Goal: Contribute content: Contribute content

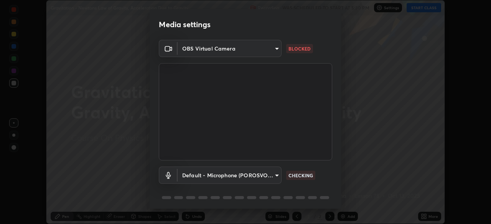
scroll to position [224, 491]
click at [277, 46] on body "Erase all Gravitation - Newtons Law of Gravity, Acceleration Due to Gravity Rec…" at bounding box center [245, 112] width 491 height 224
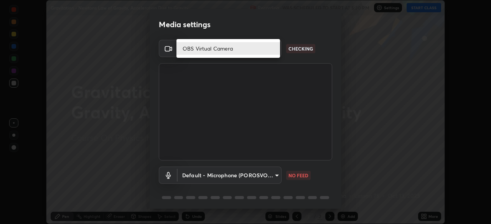
click at [272, 48] on li "OBS Virtual Camera" at bounding box center [228, 48] width 104 height 13
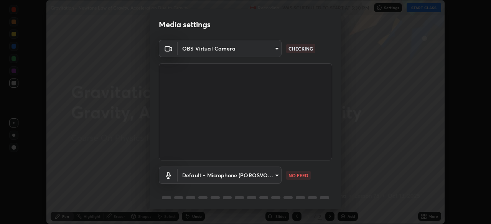
click at [276, 175] on body "Erase all Gravitation - Newtons Law of Gravity, Acceleration Due to Gravity Rec…" at bounding box center [245, 112] width 491 height 224
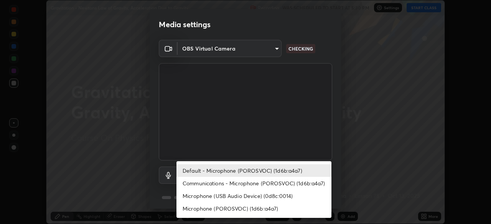
click at [255, 195] on li "Microphone (USB Audio Device) (0d8c:0014)" at bounding box center [253, 196] width 155 height 13
type input "d7e6f3f5d224e3cd32bea3b7c6d1c27d826f07fe7cdd739d6aed9cf55408d018"
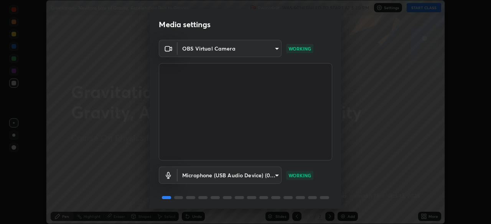
scroll to position [27, 0]
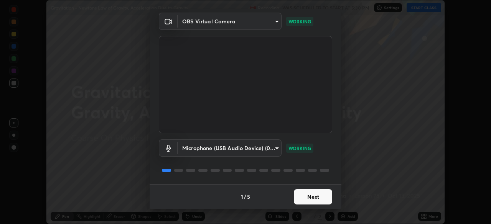
click at [314, 196] on button "Next" at bounding box center [313, 197] width 38 height 15
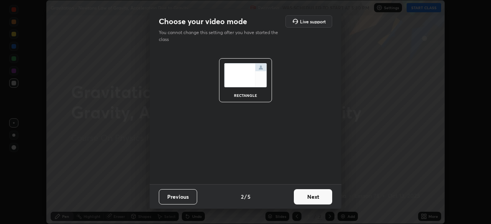
click at [318, 197] on button "Next" at bounding box center [313, 197] width 38 height 15
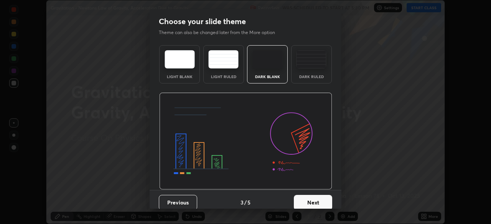
click at [316, 201] on button "Next" at bounding box center [313, 202] width 38 height 15
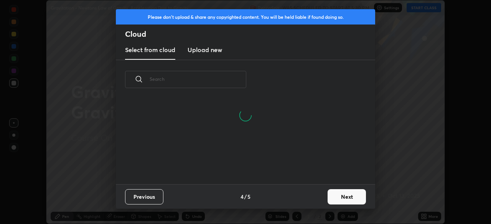
click at [346, 195] on button "Next" at bounding box center [347, 197] width 38 height 15
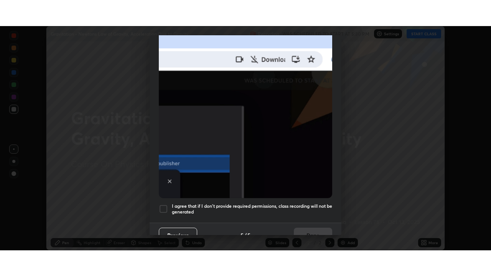
scroll to position [184, 0]
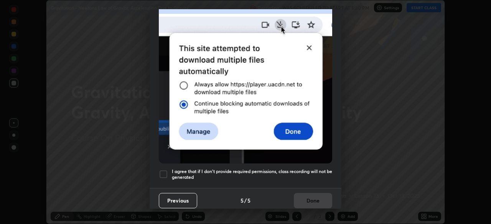
click at [165, 171] on div at bounding box center [163, 174] width 9 height 9
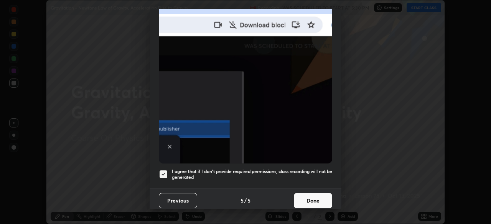
click at [316, 196] on button "Done" at bounding box center [313, 200] width 38 height 15
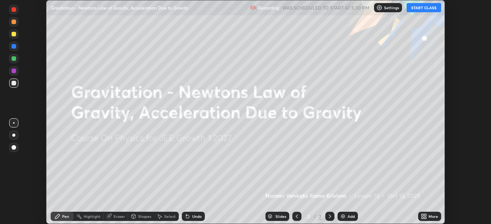
click at [422, 8] on button "START CLASS" at bounding box center [424, 7] width 35 height 9
click at [424, 215] on icon at bounding box center [425, 215] width 2 height 2
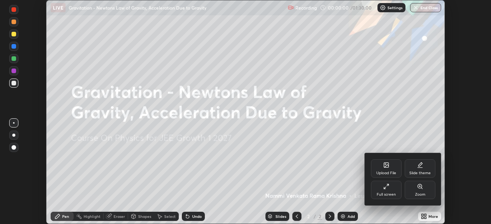
click at [390, 190] on div "Full screen" at bounding box center [386, 190] width 31 height 18
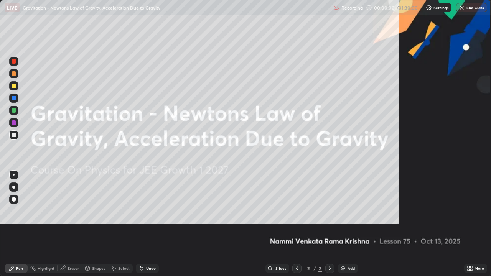
scroll to position [276, 491]
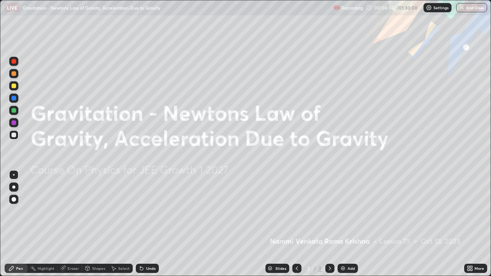
click at [348, 224] on div "Add" at bounding box center [351, 269] width 7 height 4
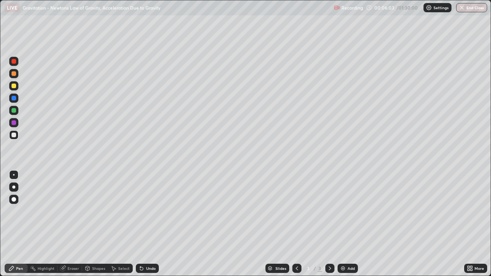
click at [99, 224] on div "Shapes" at bounding box center [98, 269] width 13 height 4
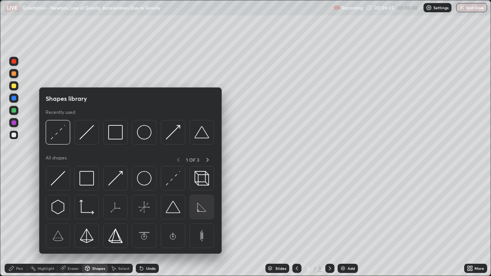
click at [200, 211] on img at bounding box center [201, 207] width 15 height 15
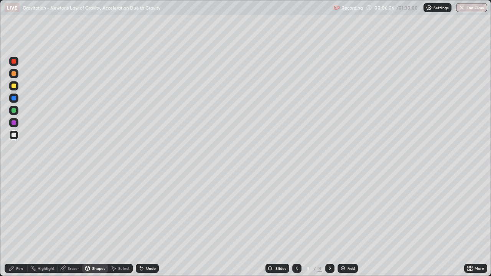
click at [15, 73] on div at bounding box center [14, 73] width 5 height 5
click at [98, 224] on div "Shapes" at bounding box center [98, 269] width 13 height 4
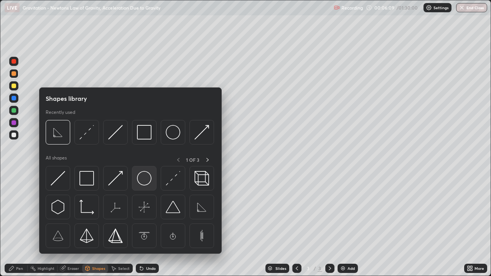
click at [144, 181] on img at bounding box center [144, 178] width 15 height 15
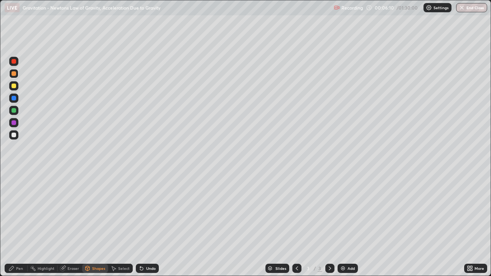
click at [16, 123] on div at bounding box center [14, 122] width 5 height 5
click at [146, 224] on div "Undo" at bounding box center [151, 269] width 10 height 4
click at [16, 224] on div "Pen" at bounding box center [19, 269] width 7 height 4
click at [14, 134] on div at bounding box center [14, 135] width 5 height 5
click at [15, 110] on div at bounding box center [14, 110] width 5 height 5
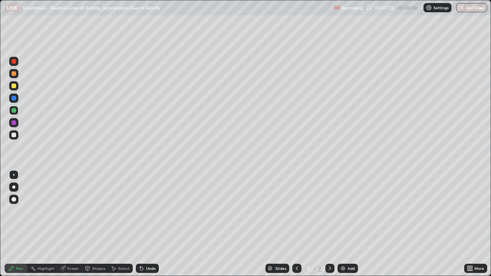
click at [13, 135] on div at bounding box center [14, 135] width 5 height 5
click at [15, 111] on div at bounding box center [14, 110] width 5 height 5
click at [16, 135] on div at bounding box center [13, 134] width 9 height 9
click at [147, 224] on div "Undo" at bounding box center [151, 269] width 10 height 4
click at [15, 110] on div at bounding box center [14, 110] width 5 height 5
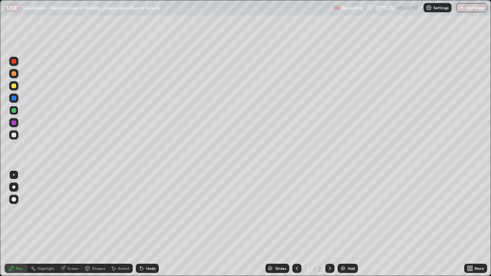
click at [14, 86] on div at bounding box center [14, 86] width 5 height 5
click at [97, 224] on div "Shapes" at bounding box center [98, 269] width 13 height 4
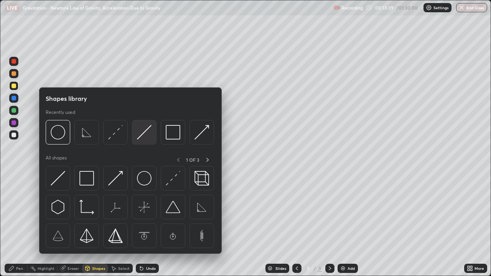
click at [147, 133] on img at bounding box center [144, 132] width 15 height 15
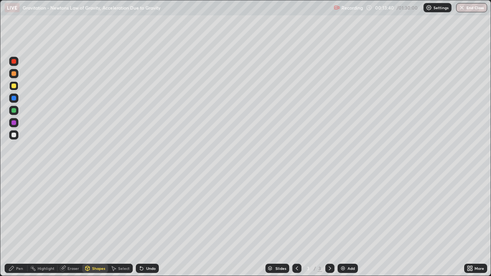
click at [97, 224] on div "Shapes" at bounding box center [98, 269] width 13 height 4
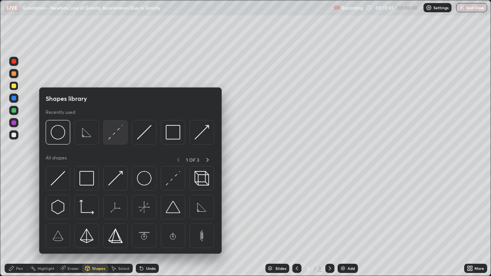
click at [115, 136] on img at bounding box center [115, 132] width 15 height 15
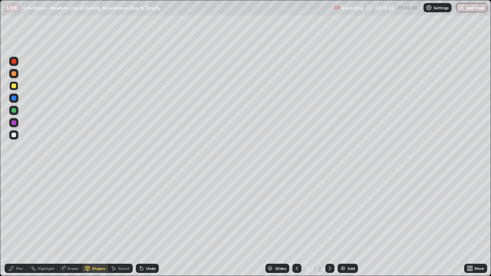
click at [15, 74] on div at bounding box center [14, 73] width 5 height 5
click at [22, 224] on div "Pen" at bounding box center [16, 268] width 23 height 9
click at [16, 199] on div at bounding box center [14, 199] width 5 height 5
click at [95, 224] on div "Shapes" at bounding box center [98, 269] width 13 height 4
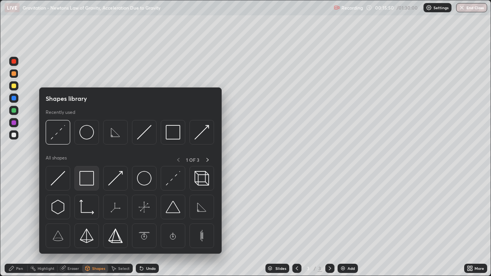
click at [87, 180] on img at bounding box center [86, 178] width 15 height 15
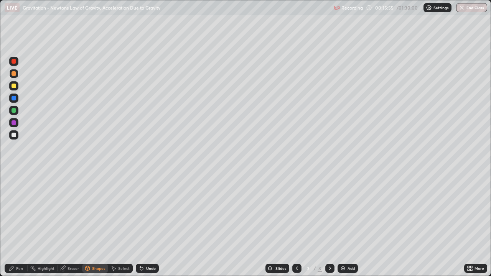
click at [17, 100] on div at bounding box center [13, 98] width 9 height 9
click at [22, 224] on div "Pen" at bounding box center [16, 268] width 23 height 9
click at [15, 135] on div at bounding box center [14, 135] width 5 height 5
click at [14, 175] on div at bounding box center [14, 175] width 2 height 2
click at [149, 224] on div "Undo" at bounding box center [151, 269] width 10 height 4
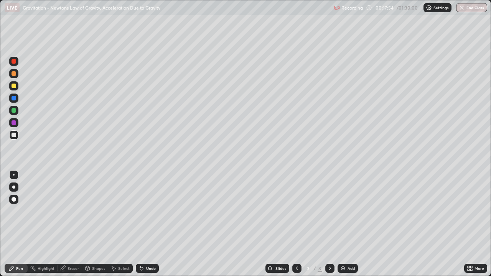
click at [15, 84] on div at bounding box center [14, 86] width 5 height 5
click at [101, 224] on div "Shapes" at bounding box center [98, 269] width 13 height 4
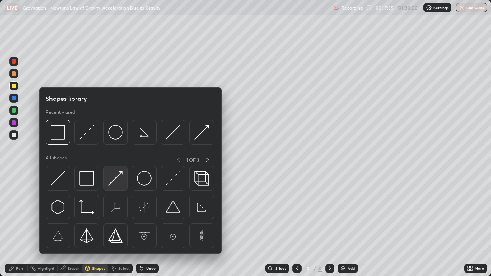
click at [118, 183] on img at bounding box center [115, 178] width 15 height 15
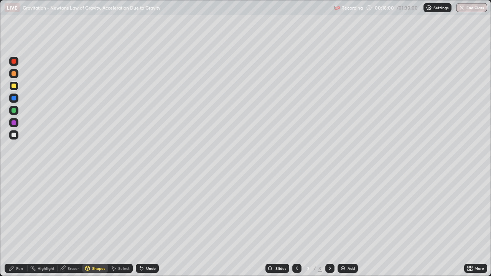
click at [25, 224] on div "Pen" at bounding box center [16, 268] width 23 height 9
click at [17, 135] on div at bounding box center [13, 134] width 9 height 9
click at [15, 124] on div at bounding box center [14, 122] width 5 height 5
click at [14, 135] on div at bounding box center [14, 135] width 5 height 5
click at [129, 224] on div "Select" at bounding box center [124, 269] width 12 height 4
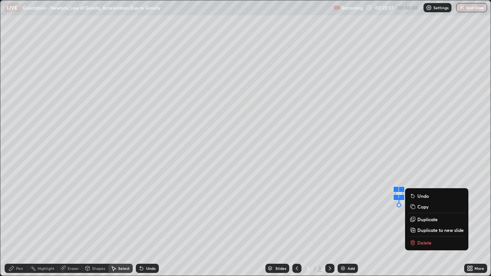
click at [386, 221] on div "0 ° Undo Copy Duplicate Duplicate to new slide Delete" at bounding box center [245, 137] width 490 height 275
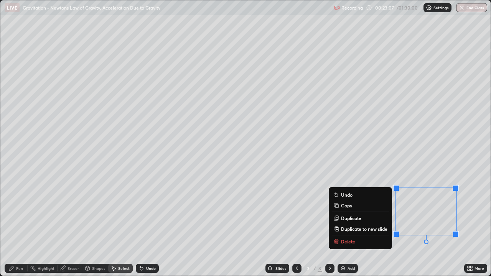
click at [346, 224] on p "Delete" at bounding box center [348, 242] width 14 height 6
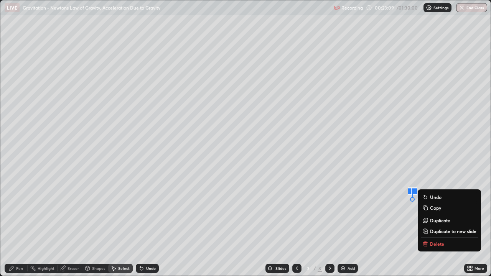
click at [432, 224] on p "Delete" at bounding box center [437, 244] width 14 height 6
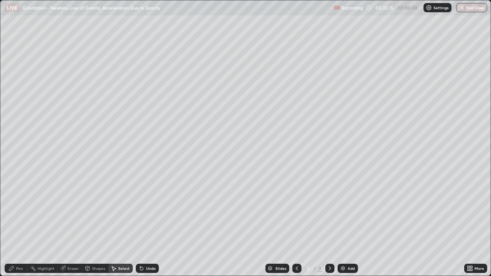
click at [101, 224] on div "Shapes" at bounding box center [98, 269] width 13 height 4
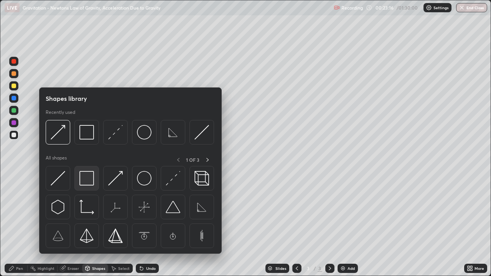
click at [94, 182] on div at bounding box center [86, 178] width 25 height 25
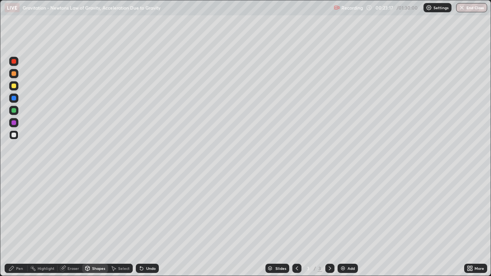
click at [15, 99] on div at bounding box center [14, 98] width 5 height 5
click at [26, 224] on div "Pen" at bounding box center [16, 268] width 23 height 9
click at [16, 87] on div at bounding box center [13, 85] width 9 height 9
click at [15, 88] on div at bounding box center [14, 86] width 5 height 5
click at [16, 134] on div at bounding box center [14, 135] width 5 height 5
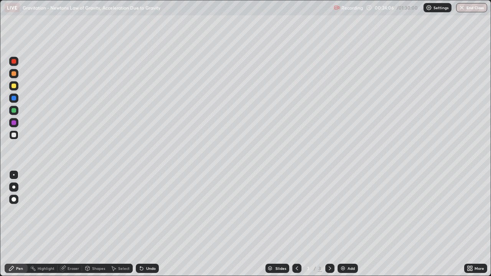
click at [14, 84] on div at bounding box center [14, 86] width 5 height 5
click at [148, 224] on div "Undo" at bounding box center [151, 269] width 10 height 4
click at [150, 224] on div "Undo" at bounding box center [147, 268] width 23 height 9
click at [152, 224] on div "Undo" at bounding box center [147, 268] width 23 height 9
click at [153, 224] on div "Undo" at bounding box center [151, 269] width 10 height 4
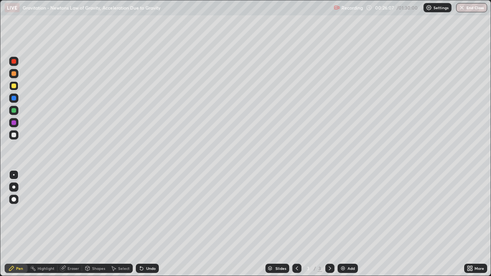
click at [13, 135] on div at bounding box center [14, 135] width 5 height 5
click at [345, 224] on img at bounding box center [343, 268] width 6 height 6
click at [15, 87] on div at bounding box center [14, 86] width 5 height 5
click at [14, 111] on div at bounding box center [14, 110] width 5 height 5
click at [15, 137] on div at bounding box center [14, 135] width 5 height 5
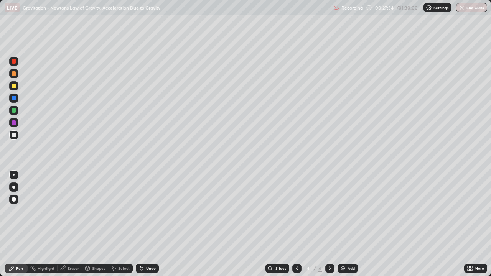
click at [13, 97] on div at bounding box center [14, 98] width 5 height 5
click at [15, 112] on div at bounding box center [14, 110] width 5 height 5
click at [14, 136] on div at bounding box center [14, 135] width 5 height 5
click at [142, 224] on icon at bounding box center [141, 268] width 6 height 6
click at [143, 224] on div "Undo" at bounding box center [147, 268] width 23 height 9
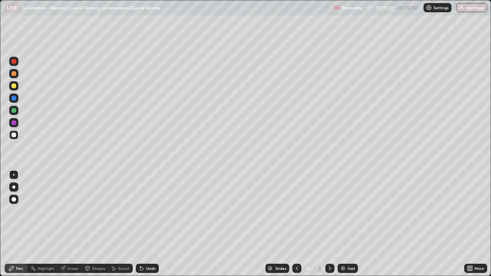
click at [14, 136] on div at bounding box center [14, 135] width 5 height 5
click at [144, 224] on div "Undo" at bounding box center [147, 268] width 23 height 9
click at [16, 107] on div at bounding box center [13, 110] width 9 height 9
click at [15, 99] on div at bounding box center [14, 98] width 5 height 5
click at [14, 86] on div at bounding box center [14, 86] width 5 height 5
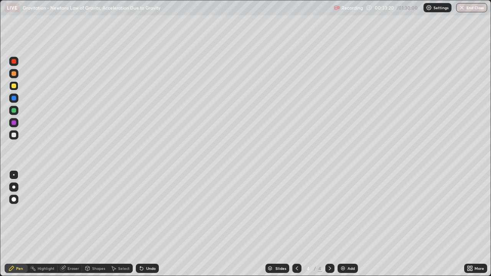
click at [15, 134] on div at bounding box center [14, 135] width 5 height 5
click at [13, 109] on div at bounding box center [14, 110] width 5 height 5
click at [15, 134] on div at bounding box center [14, 135] width 5 height 5
click at [97, 224] on div "Shapes" at bounding box center [98, 269] width 13 height 4
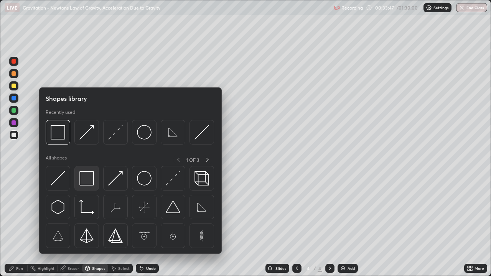
click at [89, 183] on img at bounding box center [86, 178] width 15 height 15
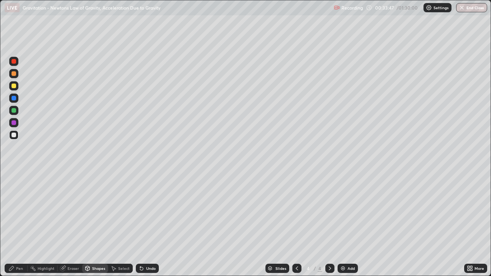
click at [13, 99] on div at bounding box center [14, 98] width 5 height 5
click at [99, 224] on div "Shapes" at bounding box center [98, 269] width 13 height 4
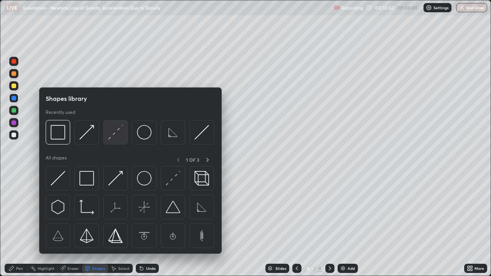
click at [114, 138] on img at bounding box center [115, 132] width 15 height 15
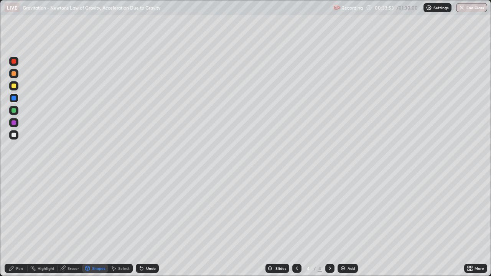
click at [15, 75] on div at bounding box center [14, 73] width 5 height 5
click at [20, 224] on div "Pen" at bounding box center [19, 269] width 7 height 4
click at [16, 138] on div at bounding box center [13, 134] width 9 height 9
click at [17, 110] on div at bounding box center [13, 110] width 9 height 9
click at [18, 87] on div at bounding box center [13, 85] width 9 height 9
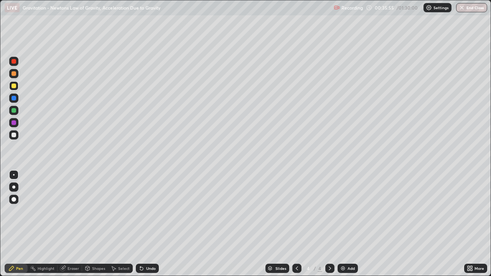
click at [15, 135] on div at bounding box center [14, 135] width 5 height 5
click at [16, 87] on div at bounding box center [14, 86] width 5 height 5
click at [14, 110] on div at bounding box center [14, 110] width 5 height 5
click at [103, 224] on div "Shapes" at bounding box center [98, 269] width 13 height 4
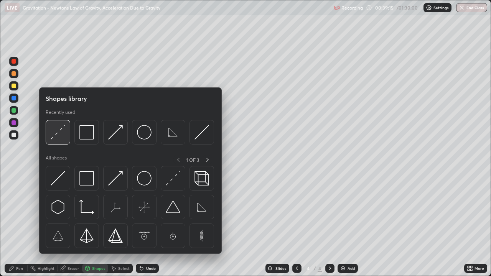
click at [66, 139] on div at bounding box center [58, 132] width 25 height 25
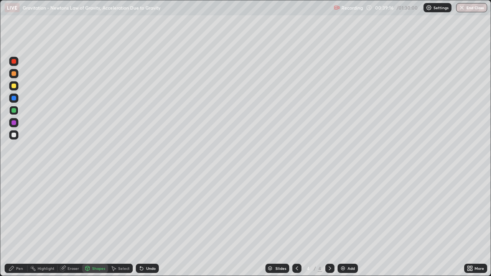
click at [15, 124] on div at bounding box center [14, 122] width 5 height 5
click at [13, 136] on div at bounding box center [14, 135] width 5 height 5
click at [150, 224] on div "Undo" at bounding box center [151, 269] width 10 height 4
click at [22, 224] on div "Pen" at bounding box center [19, 269] width 7 height 4
click at [17, 87] on div at bounding box center [13, 85] width 9 height 9
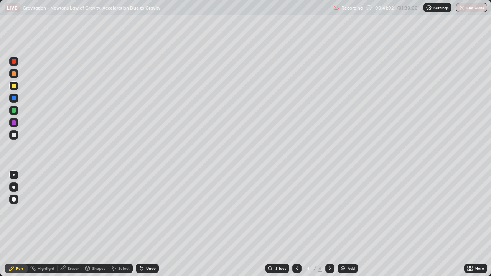
click at [153, 224] on div "Undo" at bounding box center [151, 269] width 10 height 4
click at [16, 137] on div at bounding box center [13, 134] width 9 height 9
click at [123, 224] on div "Select" at bounding box center [120, 268] width 25 height 9
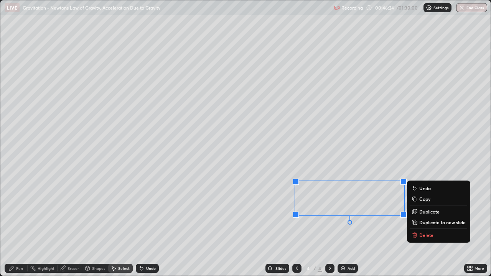
click at [426, 222] on p "Duplicate to new slide" at bounding box center [442, 222] width 46 height 6
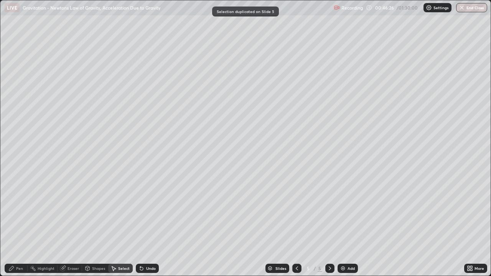
click at [23, 224] on div "Pen" at bounding box center [16, 268] width 23 height 9
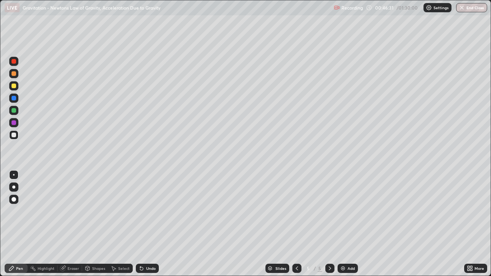
click at [13, 62] on div at bounding box center [14, 61] width 5 height 5
click at [296, 224] on icon at bounding box center [297, 268] width 6 height 6
click at [124, 224] on div "Select" at bounding box center [124, 269] width 12 height 4
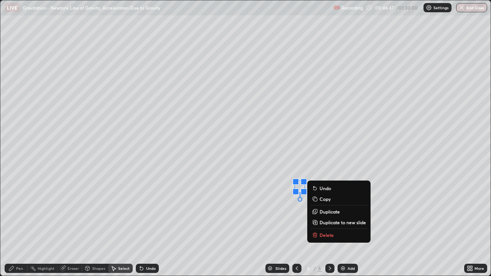
click at [290, 224] on div "0 ° Undo Copy Duplicate Duplicate to new slide Delete" at bounding box center [245, 137] width 490 height 275
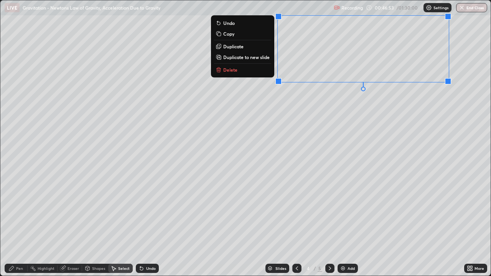
click at [351, 100] on div "0 ° Undo Copy Duplicate Duplicate to new slide Delete" at bounding box center [245, 137] width 490 height 275
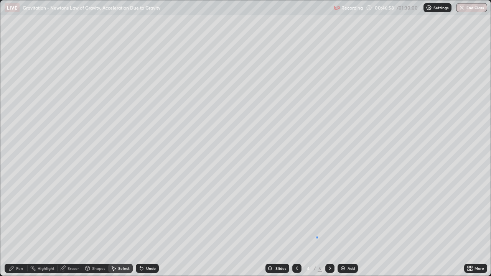
click at [317, 224] on div "0 ° Undo Copy Duplicate Duplicate to new slide Delete" at bounding box center [245, 137] width 490 height 275
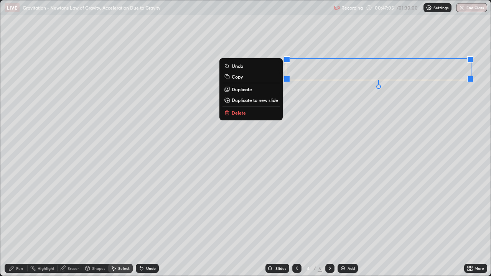
click at [291, 224] on div "0 ° Undo Copy Duplicate Duplicate to new slide Delete" at bounding box center [245, 137] width 490 height 275
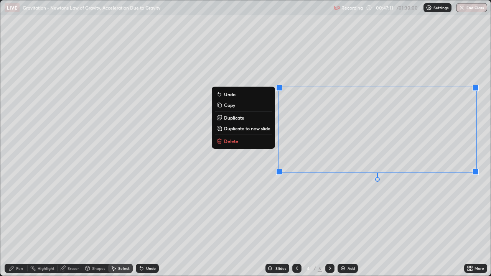
click at [101, 224] on div "Shapes" at bounding box center [98, 269] width 13 height 4
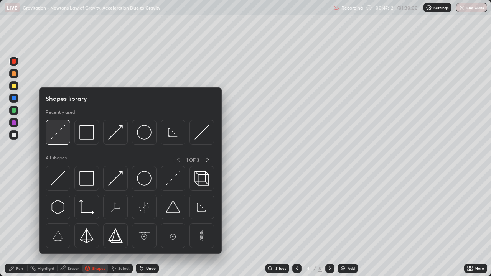
click at [61, 137] on img at bounding box center [58, 132] width 15 height 15
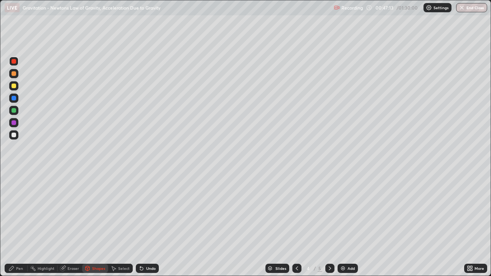
click at [14, 73] on div at bounding box center [14, 73] width 5 height 5
click at [21, 224] on div "Pen" at bounding box center [19, 269] width 7 height 4
click at [18, 134] on div at bounding box center [13, 134] width 9 height 9
click at [125, 224] on div "Select" at bounding box center [124, 269] width 12 height 4
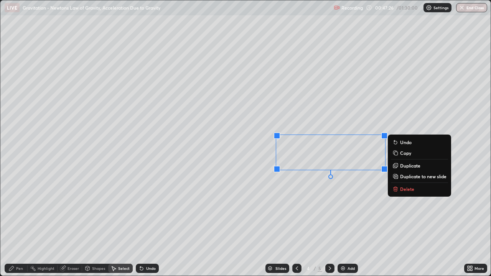
click at [23, 224] on div "Pen" at bounding box center [19, 269] width 7 height 4
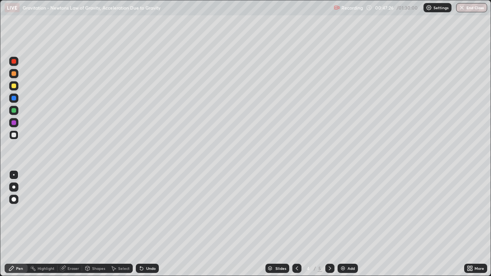
click at [15, 138] on div at bounding box center [13, 134] width 9 height 9
click at [122, 224] on div "Select" at bounding box center [124, 269] width 12 height 4
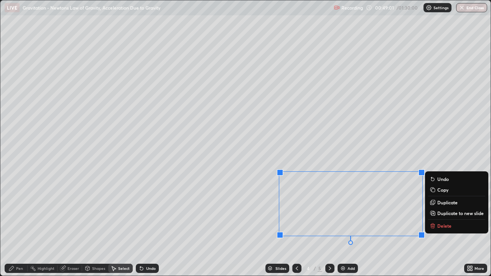
click at [22, 224] on div "Pen" at bounding box center [19, 269] width 7 height 4
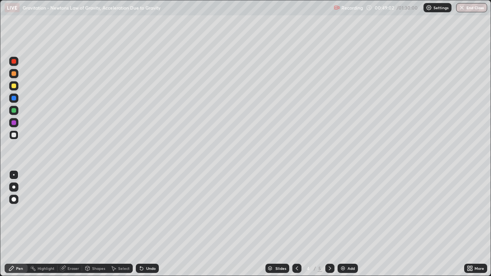
click at [14, 85] on div at bounding box center [14, 86] width 5 height 5
click at [144, 224] on div "Undo" at bounding box center [147, 268] width 23 height 9
click at [145, 224] on div "Undo" at bounding box center [147, 268] width 23 height 9
click at [147, 224] on div "Undo" at bounding box center [147, 268] width 23 height 9
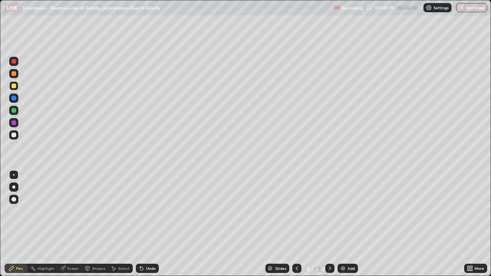
click at [147, 224] on div "Undo" at bounding box center [151, 269] width 10 height 4
click at [146, 224] on div "Undo" at bounding box center [147, 268] width 23 height 9
click at [147, 224] on div "Undo" at bounding box center [147, 268] width 23 height 9
click at [146, 224] on div "Undo" at bounding box center [151, 269] width 10 height 4
click at [148, 224] on div "Undo" at bounding box center [151, 269] width 10 height 4
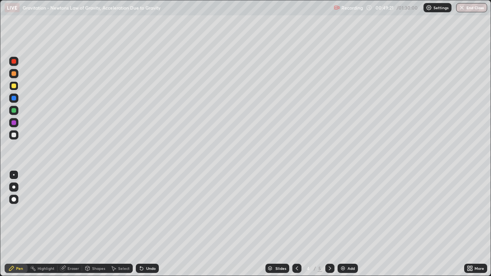
click at [148, 224] on div "Undo" at bounding box center [151, 269] width 10 height 4
click at [99, 224] on div "Shapes" at bounding box center [98, 269] width 13 height 4
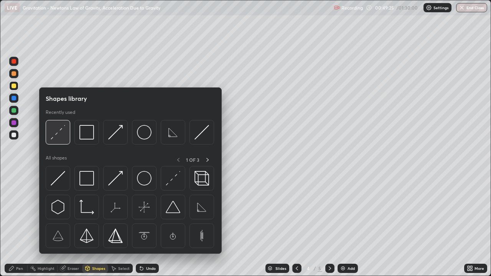
click at [63, 136] on img at bounding box center [58, 132] width 15 height 15
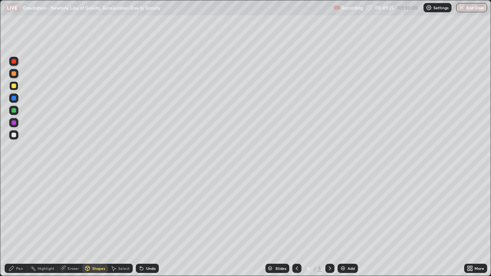
click at [15, 75] on div at bounding box center [14, 73] width 5 height 5
click at [25, 224] on div "Pen" at bounding box center [16, 268] width 23 height 9
click at [16, 85] on div at bounding box center [14, 86] width 5 height 5
click at [15, 109] on div at bounding box center [14, 110] width 5 height 5
click at [17, 87] on div at bounding box center [13, 85] width 9 height 9
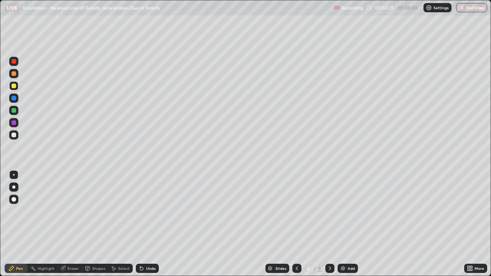
click at [15, 109] on div at bounding box center [14, 110] width 5 height 5
click at [14, 85] on div at bounding box center [14, 86] width 5 height 5
click at [353, 224] on div "Add" at bounding box center [351, 269] width 7 height 4
click at [15, 135] on div at bounding box center [14, 135] width 5 height 5
click at [96, 224] on div "Shapes" at bounding box center [98, 269] width 13 height 4
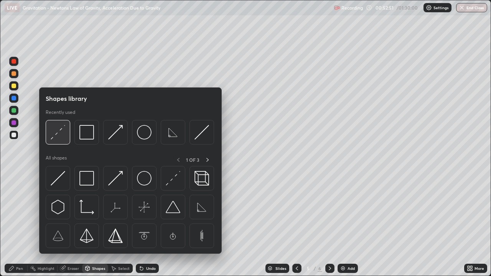
click at [57, 135] on img at bounding box center [58, 132] width 15 height 15
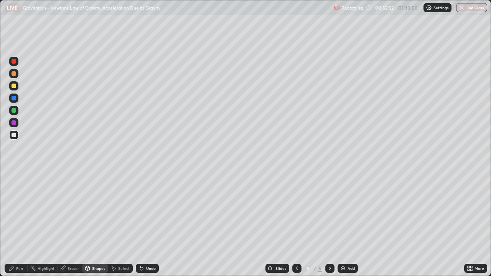
click at [16, 110] on div at bounding box center [13, 110] width 9 height 9
click at [20, 224] on div "Pen" at bounding box center [19, 269] width 7 height 4
click at [15, 136] on div at bounding box center [14, 135] width 5 height 5
click at [96, 224] on div "Shapes" at bounding box center [98, 269] width 13 height 4
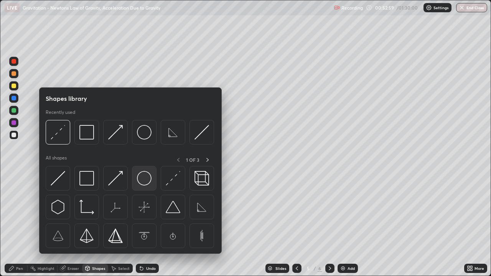
click at [145, 181] on img at bounding box center [144, 178] width 15 height 15
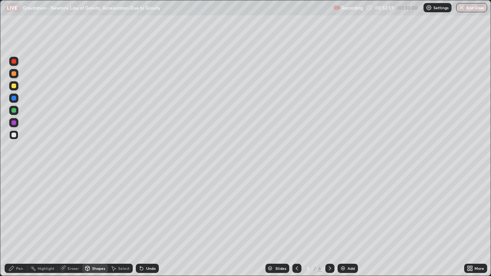
click at [16, 74] on div at bounding box center [14, 73] width 5 height 5
click at [18, 224] on div "Pen" at bounding box center [19, 269] width 7 height 4
click at [16, 135] on div at bounding box center [14, 135] width 5 height 5
click at [14, 110] on div at bounding box center [14, 110] width 5 height 5
click at [15, 136] on div at bounding box center [14, 135] width 5 height 5
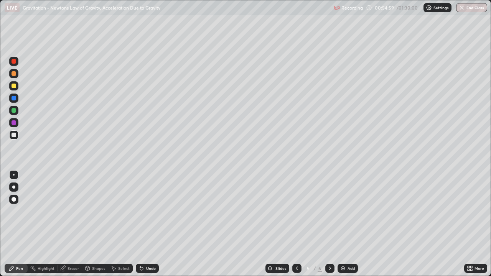
click at [13, 86] on div at bounding box center [14, 86] width 5 height 5
click at [14, 135] on div at bounding box center [14, 135] width 5 height 5
click at [16, 87] on div at bounding box center [14, 86] width 5 height 5
click at [71, 224] on div "Eraser" at bounding box center [74, 269] width 12 height 4
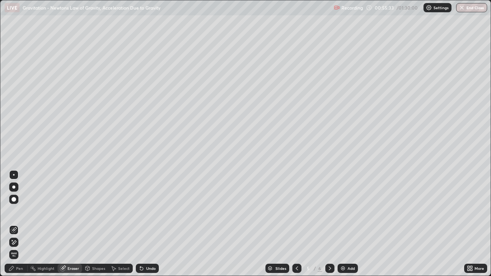
click at [19, 224] on div "Pen" at bounding box center [19, 269] width 7 height 4
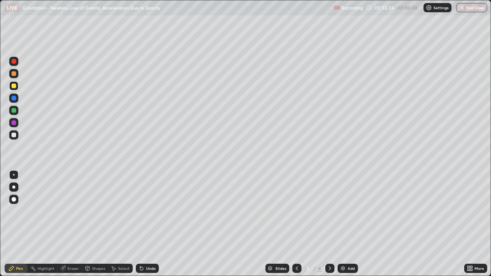
click at [15, 135] on div at bounding box center [14, 135] width 5 height 5
click at [15, 62] on div at bounding box center [14, 61] width 5 height 5
click at [16, 135] on div at bounding box center [14, 135] width 5 height 5
click at [15, 86] on div at bounding box center [14, 86] width 5 height 5
click at [149, 224] on div "Undo" at bounding box center [151, 269] width 10 height 4
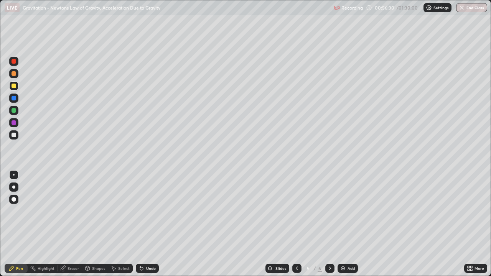
click at [14, 110] on div at bounding box center [14, 110] width 5 height 5
click at [98, 224] on div "Shapes" at bounding box center [98, 269] width 13 height 4
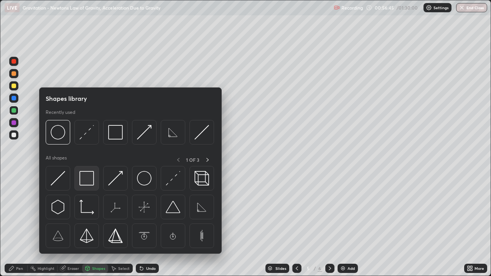
click at [88, 180] on img at bounding box center [86, 178] width 15 height 15
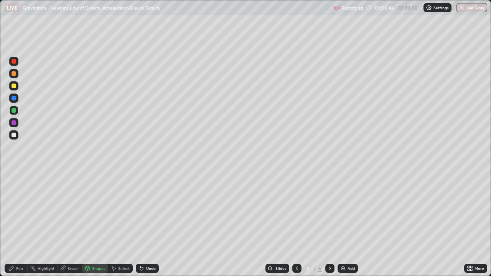
click at [14, 98] on div at bounding box center [14, 98] width 5 height 5
click at [93, 224] on div "Shapes" at bounding box center [98, 269] width 13 height 4
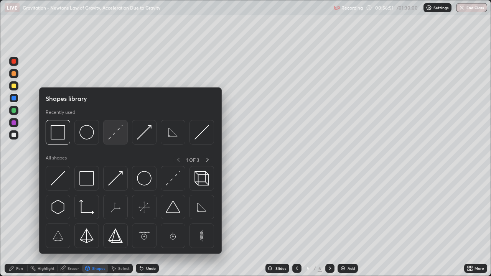
click at [114, 134] on img at bounding box center [115, 132] width 15 height 15
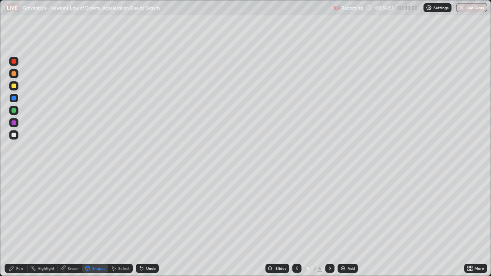
click at [15, 74] on div at bounding box center [14, 73] width 5 height 5
click at [22, 224] on div "Pen" at bounding box center [19, 269] width 7 height 4
click at [18, 137] on div at bounding box center [13, 134] width 9 height 9
click at [14, 88] on div at bounding box center [14, 86] width 5 height 5
click at [15, 109] on div at bounding box center [14, 110] width 5 height 5
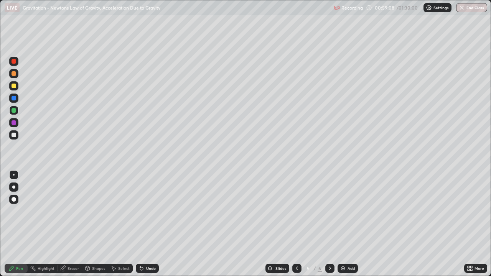
click at [14, 135] on div at bounding box center [14, 135] width 5 height 5
click at [100, 224] on div "Shapes" at bounding box center [98, 269] width 13 height 4
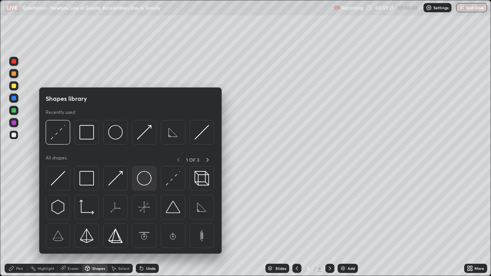
click at [146, 182] on img at bounding box center [144, 178] width 15 height 15
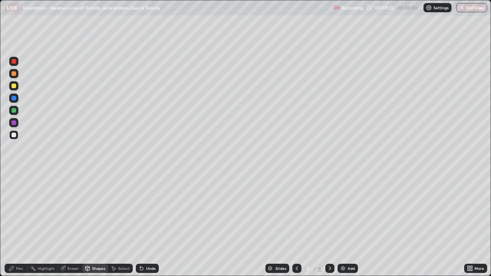
click at [16, 76] on div at bounding box center [13, 73] width 9 height 9
click at [23, 224] on div "Pen" at bounding box center [16, 268] width 23 height 9
click at [15, 99] on div at bounding box center [14, 98] width 5 height 5
click at [16, 135] on div at bounding box center [13, 134] width 9 height 9
click at [15, 87] on div at bounding box center [14, 86] width 5 height 5
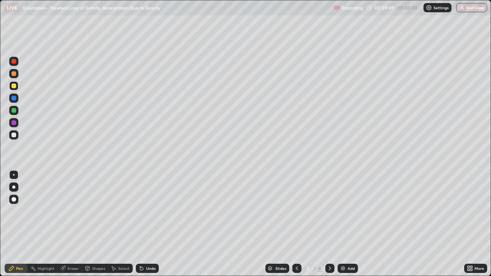
click at [14, 135] on div at bounding box center [14, 135] width 5 height 5
click at [148, 224] on div "Undo" at bounding box center [151, 269] width 10 height 4
click at [14, 86] on div at bounding box center [14, 86] width 5 height 5
click at [153, 224] on div "Undo" at bounding box center [151, 269] width 10 height 4
click at [15, 133] on div at bounding box center [14, 135] width 5 height 5
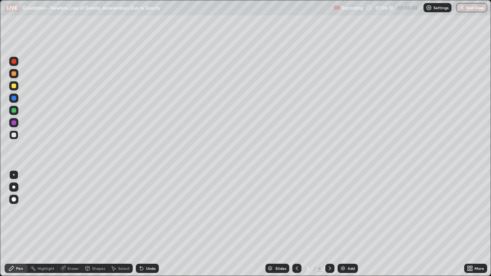
click at [18, 133] on div at bounding box center [13, 134] width 9 height 9
click at [14, 86] on div at bounding box center [14, 86] width 5 height 5
click at [153, 224] on div "Undo" at bounding box center [151, 269] width 10 height 4
click at [149, 224] on div "Undo" at bounding box center [151, 269] width 10 height 4
click at [153, 224] on div "Undo" at bounding box center [147, 268] width 23 height 9
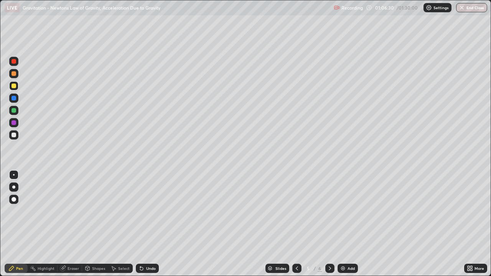
click at [149, 224] on div "Undo" at bounding box center [151, 269] width 10 height 4
click at [17, 110] on div at bounding box center [13, 110] width 9 height 9
click at [130, 224] on div "Select" at bounding box center [120, 268] width 25 height 9
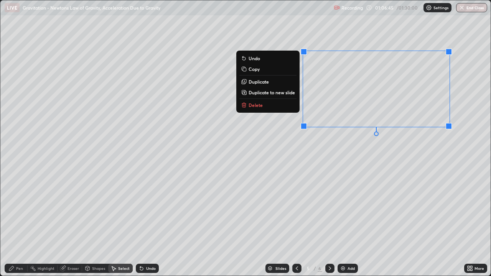
click at [22, 224] on div "Pen" at bounding box center [19, 269] width 7 height 4
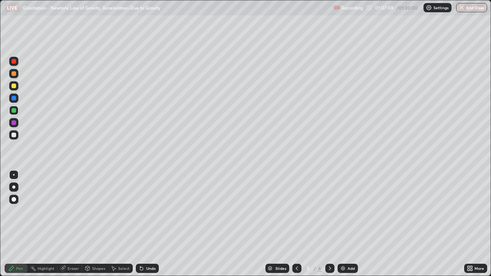
click at [124, 224] on div "Select" at bounding box center [124, 269] width 12 height 4
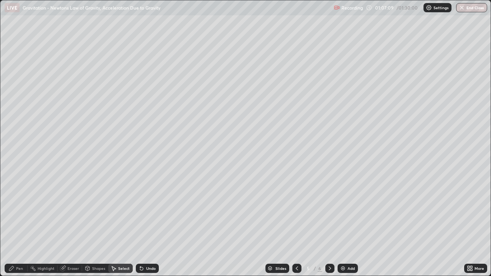
click at [102, 224] on div "Shapes" at bounding box center [98, 269] width 13 height 4
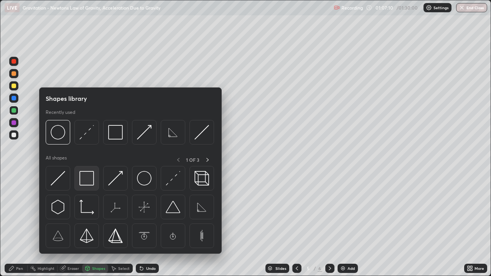
click at [91, 181] on img at bounding box center [86, 178] width 15 height 15
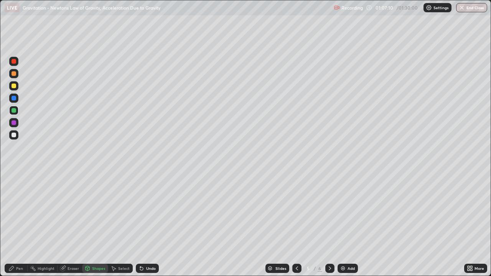
click at [17, 99] on div at bounding box center [13, 98] width 9 height 9
click at [21, 224] on div "Pen" at bounding box center [19, 269] width 7 height 4
click at [14, 86] on div at bounding box center [14, 86] width 5 height 5
click at [100, 224] on div "Shapes" at bounding box center [98, 269] width 13 height 4
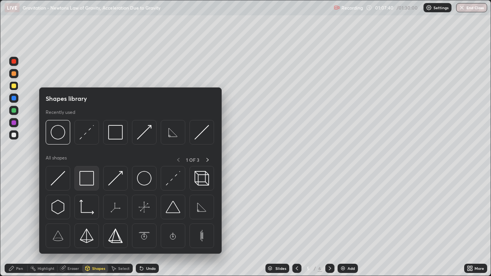
click at [88, 176] on img at bounding box center [86, 178] width 15 height 15
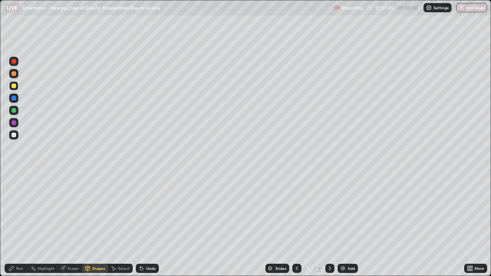
click at [14, 99] on div at bounding box center [14, 98] width 5 height 5
click at [14, 135] on div at bounding box center [14, 135] width 5 height 5
click at [15, 85] on div at bounding box center [14, 86] width 5 height 5
click at [152, 224] on div "Undo" at bounding box center [151, 269] width 10 height 4
click at [23, 224] on div "Pen" at bounding box center [19, 269] width 7 height 4
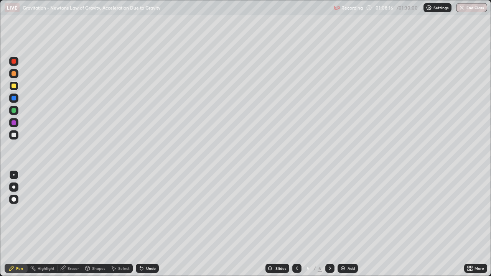
click at [144, 224] on div "Undo" at bounding box center [147, 268] width 23 height 9
click at [76, 224] on div "Eraser" at bounding box center [74, 269] width 12 height 4
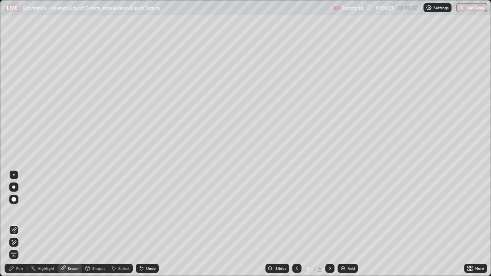
click at [20, 224] on div "Pen" at bounding box center [19, 269] width 7 height 4
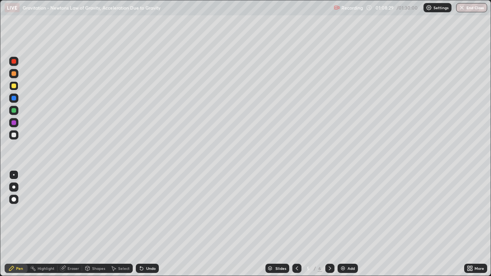
click at [14, 135] on div at bounding box center [14, 135] width 5 height 5
click at [153, 224] on div "Undo" at bounding box center [151, 269] width 10 height 4
click at [152, 224] on div "Undo" at bounding box center [147, 268] width 23 height 9
click at [120, 224] on div "Select" at bounding box center [124, 269] width 12 height 4
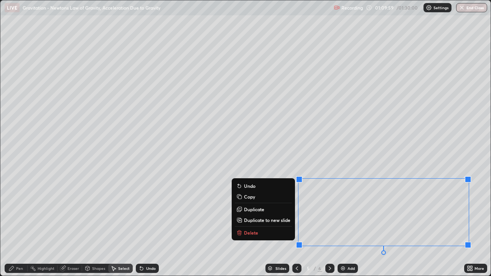
click at [274, 221] on p "Duplicate to new slide" at bounding box center [267, 220] width 46 height 6
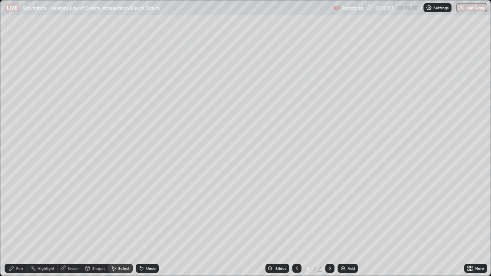
click at [296, 224] on icon at bounding box center [297, 268] width 6 height 6
click at [297, 224] on icon at bounding box center [297, 269] width 2 height 4
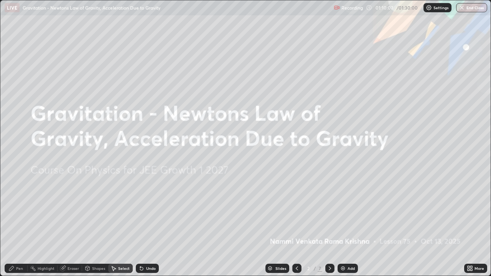
click at [328, 224] on icon at bounding box center [330, 268] width 6 height 6
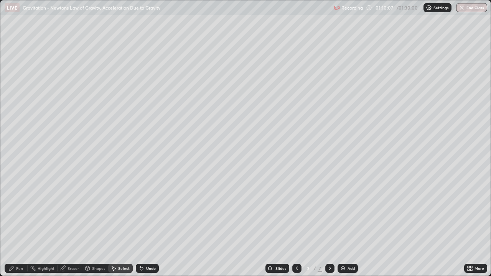
click at [328, 224] on icon at bounding box center [330, 268] width 6 height 6
click at [329, 224] on icon at bounding box center [330, 269] width 2 height 4
click at [21, 224] on div "Pen" at bounding box center [19, 269] width 7 height 4
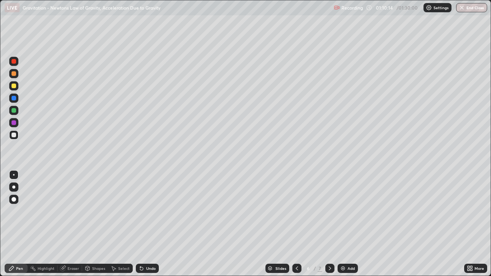
click at [14, 110] on div at bounding box center [14, 110] width 5 height 5
click at [13, 87] on div at bounding box center [14, 86] width 5 height 5
click at [296, 224] on icon at bounding box center [297, 268] width 6 height 6
click at [329, 224] on icon at bounding box center [330, 268] width 6 height 6
click at [97, 224] on div "Shapes" at bounding box center [98, 269] width 13 height 4
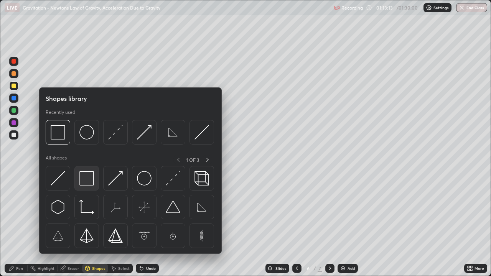
click at [92, 179] on img at bounding box center [86, 178] width 15 height 15
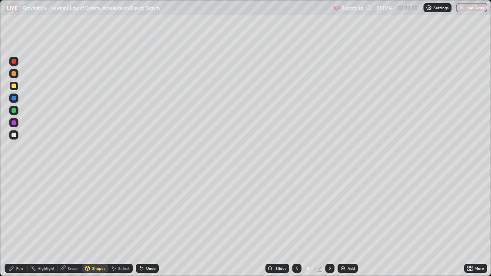
click at [14, 110] on div at bounding box center [14, 110] width 5 height 5
click at [16, 97] on div at bounding box center [14, 98] width 5 height 5
click at [23, 224] on div "Pen" at bounding box center [19, 269] width 7 height 4
click at [15, 135] on div at bounding box center [14, 135] width 5 height 5
click at [121, 224] on div "Select" at bounding box center [124, 269] width 12 height 4
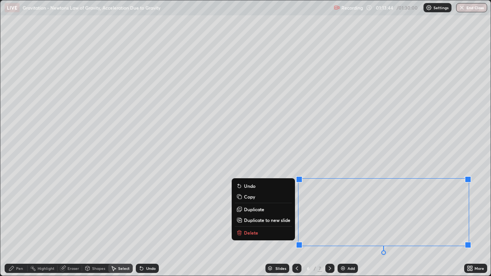
click at [256, 224] on p "Delete" at bounding box center [251, 233] width 14 height 6
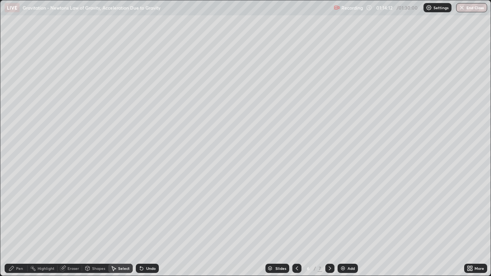
click at [21, 224] on div "Pen" at bounding box center [19, 269] width 7 height 4
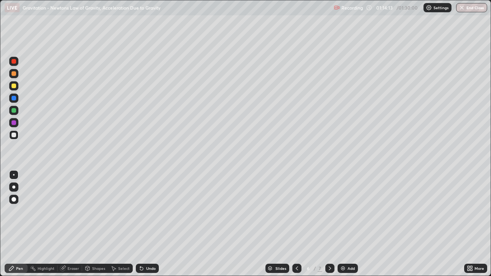
click at [15, 88] on div at bounding box center [14, 86] width 5 height 5
click at [143, 224] on icon at bounding box center [141, 268] width 6 height 6
click at [142, 224] on icon at bounding box center [141, 268] width 3 height 3
click at [141, 224] on icon at bounding box center [141, 268] width 3 height 3
click at [140, 224] on icon at bounding box center [141, 268] width 3 height 3
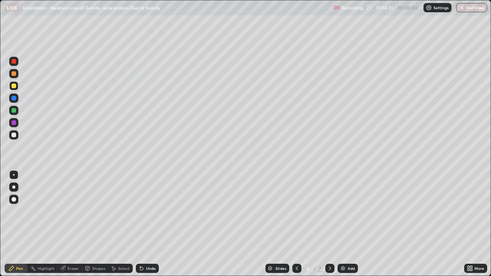
click at [139, 224] on icon at bounding box center [141, 268] width 6 height 6
click at [140, 224] on icon at bounding box center [141, 268] width 3 height 3
click at [136, 224] on div "Undo" at bounding box center [147, 268] width 23 height 9
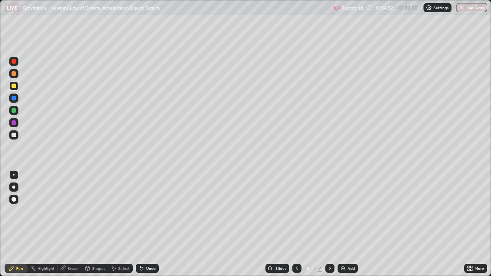
click at [140, 224] on icon at bounding box center [141, 268] width 3 height 3
click at [136, 224] on div "Undo" at bounding box center [147, 268] width 23 height 9
click at [137, 224] on div "Undo" at bounding box center [147, 268] width 23 height 9
click at [136, 224] on div "Undo" at bounding box center [147, 268] width 23 height 9
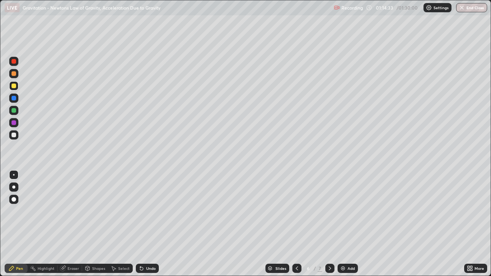
click at [136, 224] on div "Undo" at bounding box center [147, 268] width 23 height 9
click at [143, 224] on icon at bounding box center [141, 268] width 6 height 6
click at [13, 111] on div at bounding box center [14, 110] width 5 height 5
click at [95, 224] on div "Shapes" at bounding box center [98, 269] width 13 height 4
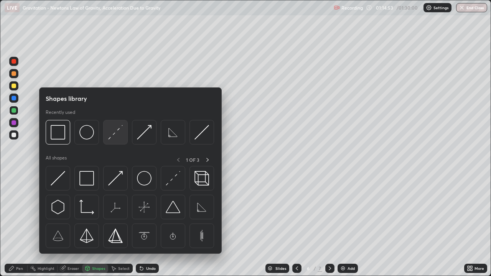
click at [117, 137] on img at bounding box center [115, 132] width 15 height 15
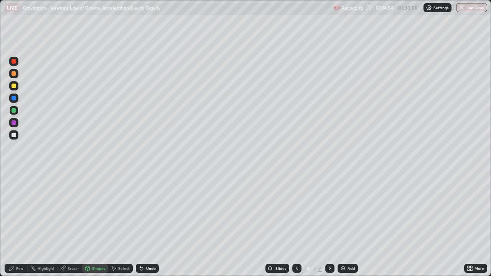
click at [14, 73] on div at bounding box center [14, 73] width 5 height 5
click at [15, 135] on div at bounding box center [14, 135] width 5 height 5
click at [141, 224] on icon at bounding box center [141, 268] width 3 height 3
click at [17, 224] on div "Pen" at bounding box center [19, 269] width 7 height 4
click at [15, 88] on div at bounding box center [14, 86] width 5 height 5
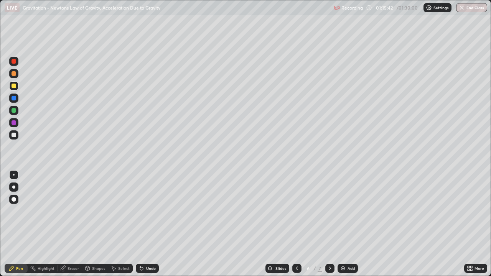
click at [13, 111] on div at bounding box center [14, 110] width 5 height 5
click at [141, 224] on icon at bounding box center [141, 268] width 3 height 3
click at [141, 224] on icon at bounding box center [141, 268] width 6 height 6
click at [141, 224] on icon at bounding box center [141, 268] width 3 height 3
click at [13, 88] on div at bounding box center [14, 86] width 5 height 5
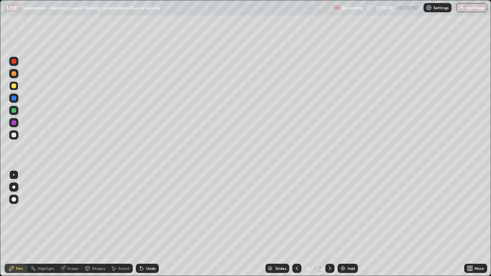
click at [14, 112] on div at bounding box center [14, 110] width 5 height 5
click at [12, 136] on div at bounding box center [14, 135] width 5 height 5
click at [15, 87] on div at bounding box center [14, 86] width 5 height 5
click at [14, 74] on div at bounding box center [14, 73] width 5 height 5
click at [15, 135] on div at bounding box center [14, 135] width 5 height 5
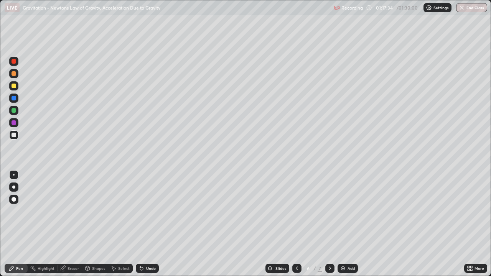
click at [142, 224] on icon at bounding box center [141, 268] width 3 height 3
click at [14, 61] on div at bounding box center [14, 61] width 5 height 5
click at [14, 134] on div at bounding box center [14, 135] width 5 height 5
click at [14, 86] on div at bounding box center [14, 86] width 5 height 5
click at [97, 224] on div "Shapes" at bounding box center [98, 269] width 13 height 4
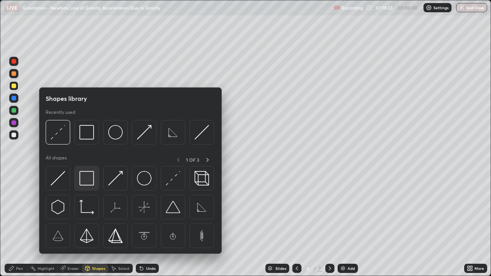
click at [87, 178] on img at bounding box center [86, 178] width 15 height 15
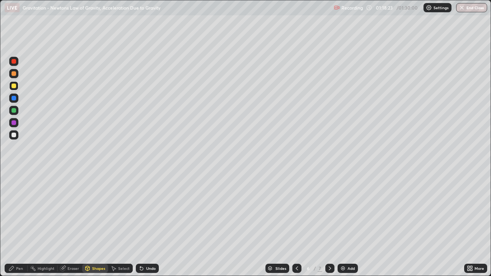
click at [17, 99] on div at bounding box center [13, 98] width 9 height 9
click at [96, 224] on div "Shapes" at bounding box center [98, 269] width 13 height 4
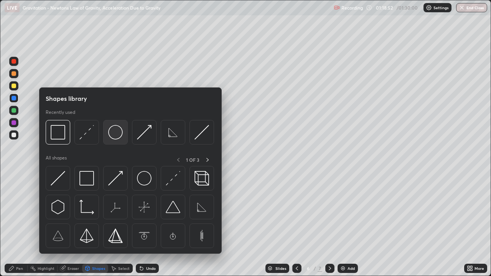
click at [117, 136] on img at bounding box center [115, 132] width 15 height 15
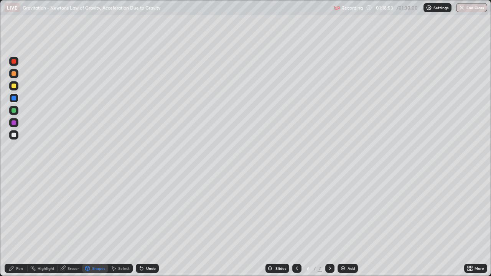
click at [14, 74] on div at bounding box center [14, 73] width 5 height 5
click at [25, 224] on div "Pen" at bounding box center [16, 268] width 23 height 9
click at [15, 133] on div at bounding box center [14, 135] width 5 height 5
click at [99, 224] on div "Shapes" at bounding box center [98, 269] width 13 height 4
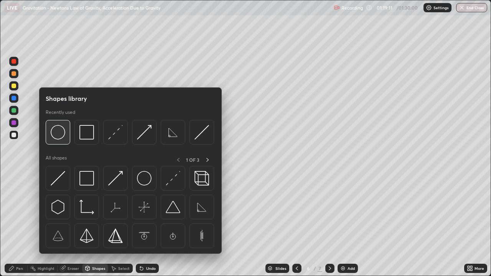
click at [60, 137] on img at bounding box center [58, 132] width 15 height 15
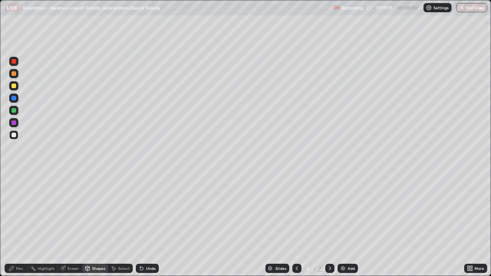
click at [16, 74] on div at bounding box center [14, 73] width 5 height 5
click at [153, 224] on div "Undo" at bounding box center [151, 269] width 10 height 4
click at [79, 224] on div "Eraser" at bounding box center [70, 268] width 25 height 9
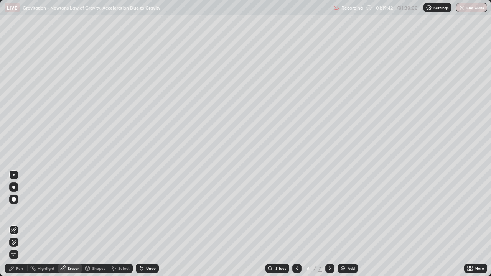
click at [22, 224] on div "Pen" at bounding box center [19, 269] width 7 height 4
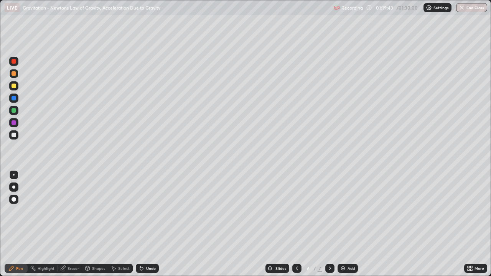
click at [15, 135] on div at bounding box center [14, 135] width 5 height 5
click at [16, 100] on div at bounding box center [13, 98] width 9 height 9
click at [149, 224] on div "Undo" at bounding box center [151, 269] width 10 height 4
click at [152, 224] on div "Undo" at bounding box center [147, 268] width 23 height 9
click at [155, 224] on div "Undo" at bounding box center [147, 268] width 23 height 9
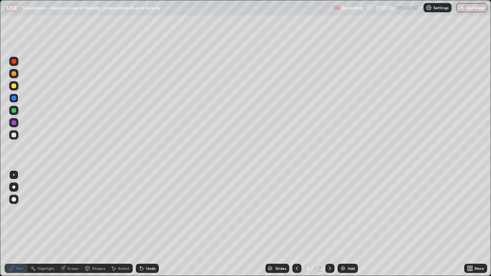
click at [154, 224] on div "Undo" at bounding box center [147, 268] width 23 height 9
click at [13, 86] on div at bounding box center [14, 86] width 5 height 5
click at [153, 224] on div "Undo" at bounding box center [151, 269] width 10 height 4
click at [17, 136] on div at bounding box center [13, 134] width 9 height 9
click at [13, 85] on div at bounding box center [14, 86] width 5 height 5
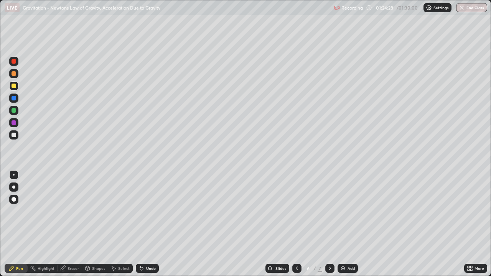
click at [15, 112] on div at bounding box center [14, 110] width 5 height 5
click at [15, 85] on div at bounding box center [14, 86] width 5 height 5
click at [13, 134] on div at bounding box center [14, 135] width 5 height 5
click at [94, 224] on div "Shapes" at bounding box center [98, 269] width 13 height 4
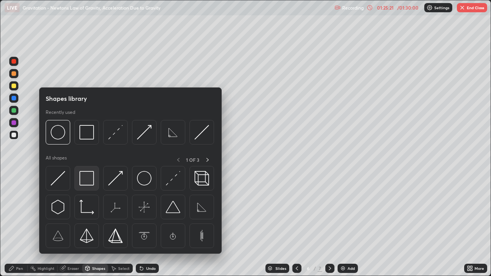
click at [89, 180] on img at bounding box center [86, 178] width 15 height 15
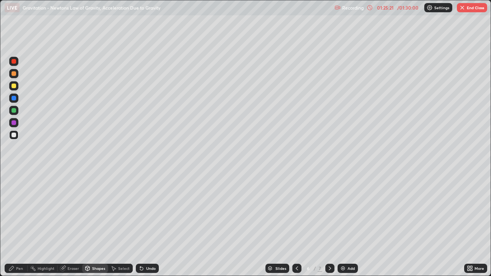
click at [17, 110] on div at bounding box center [13, 110] width 9 height 9
click at [15, 99] on div at bounding box center [14, 98] width 5 height 5
click at [147, 224] on div "Undo" at bounding box center [151, 269] width 10 height 4
click at [22, 224] on div "Pen" at bounding box center [19, 269] width 7 height 4
click at [149, 224] on div "Undo" at bounding box center [151, 269] width 10 height 4
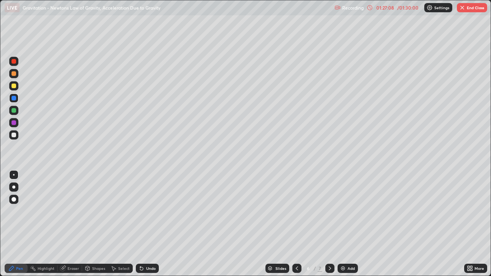
click at [147, 224] on div "Undo" at bounding box center [151, 269] width 10 height 4
click at [16, 85] on div at bounding box center [14, 86] width 5 height 5
click at [152, 224] on div "Undo" at bounding box center [151, 269] width 10 height 4
click at [150, 224] on div "Undo" at bounding box center [151, 269] width 10 height 4
click at [152, 224] on div "Undo" at bounding box center [151, 269] width 10 height 4
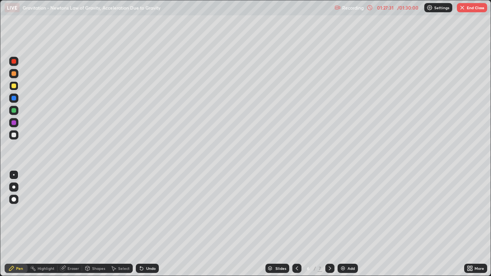
click at [148, 224] on div "Undo" at bounding box center [147, 268] width 23 height 9
click at [150, 224] on div "Undo" at bounding box center [151, 269] width 10 height 4
click at [125, 224] on div "Select" at bounding box center [124, 269] width 12 height 4
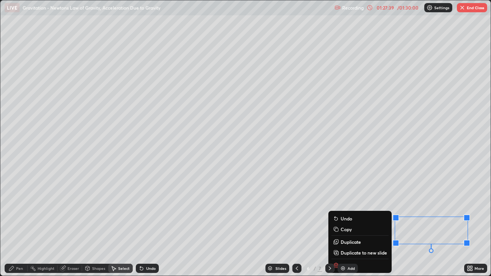
click at [352, 224] on p "Duplicate to new slide" at bounding box center [364, 253] width 46 height 6
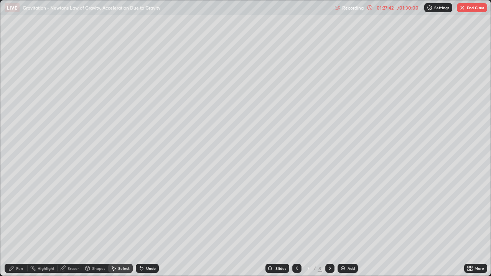
click at [19, 224] on div "Pen" at bounding box center [19, 269] width 7 height 4
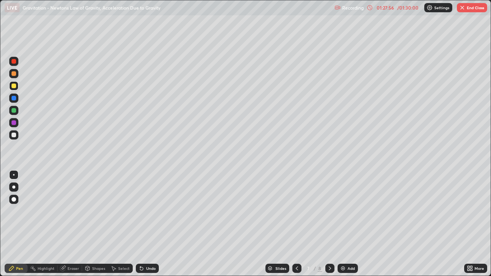
click at [90, 224] on div "Shapes" at bounding box center [95, 268] width 26 height 9
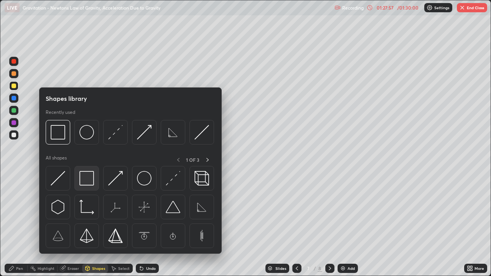
click at [89, 180] on img at bounding box center [86, 178] width 15 height 15
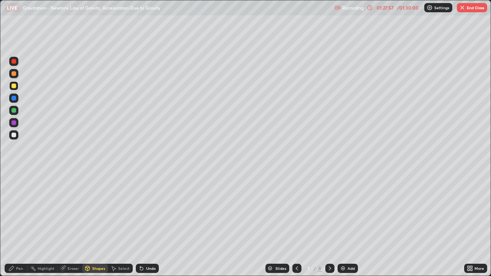
click at [18, 102] on div at bounding box center [13, 98] width 9 height 12
click at [298, 224] on div at bounding box center [296, 268] width 9 height 9
click at [329, 224] on icon at bounding box center [330, 268] width 6 height 6
click at [470, 9] on button "End Class" at bounding box center [472, 7] width 30 height 9
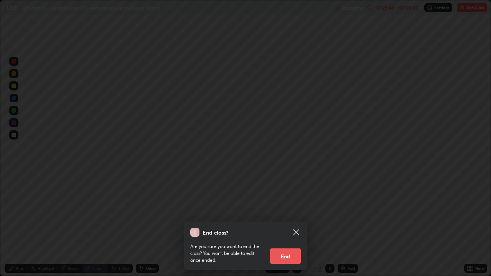
click at [283, 224] on button "End" at bounding box center [285, 256] width 31 height 15
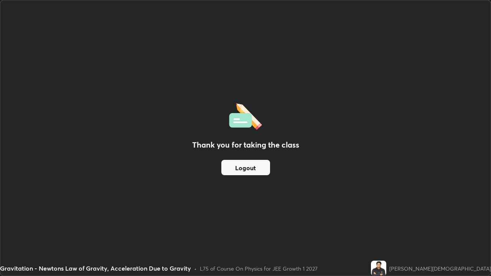
click at [249, 167] on button "Logout" at bounding box center [245, 167] width 49 height 15
